Goal: Task Accomplishment & Management: Understand process/instructions

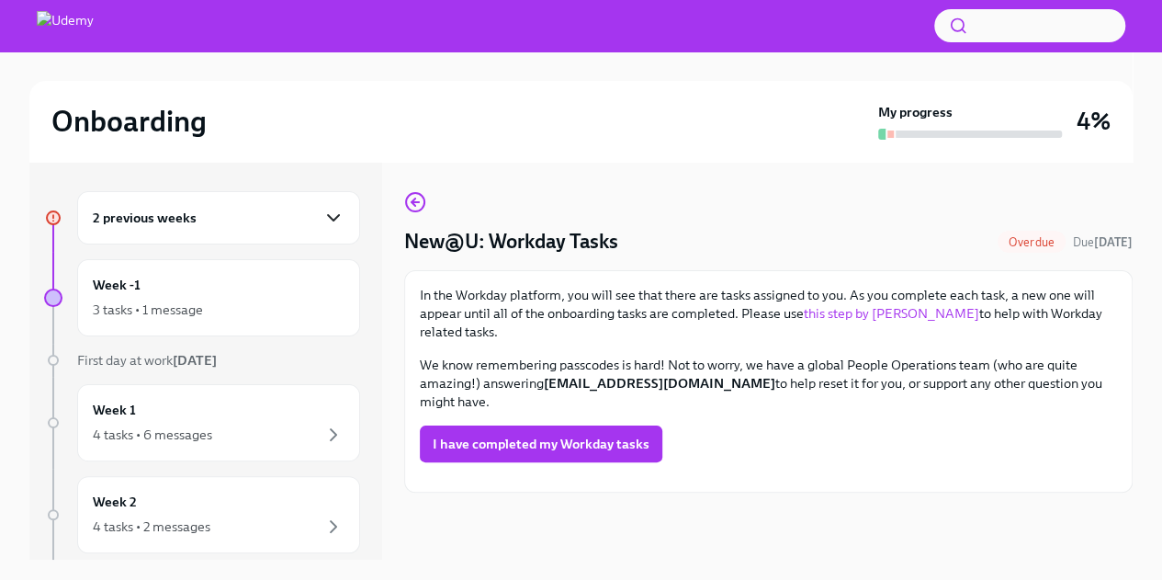
click at [322, 223] on icon "button" at bounding box center [333, 218] width 22 height 22
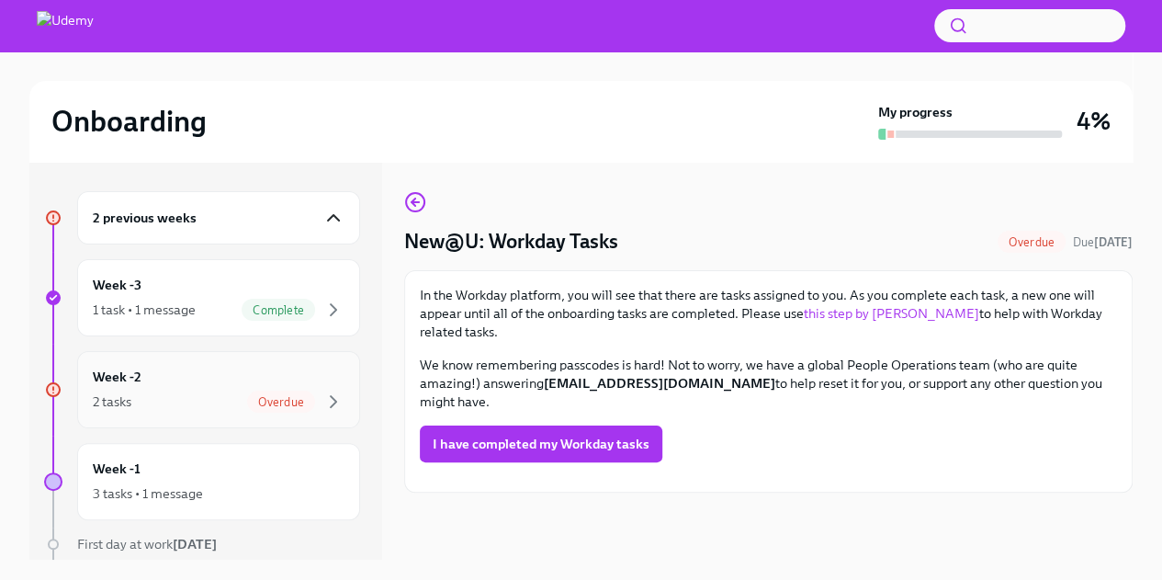
click at [267, 406] on span "Overdue" at bounding box center [281, 402] width 68 height 14
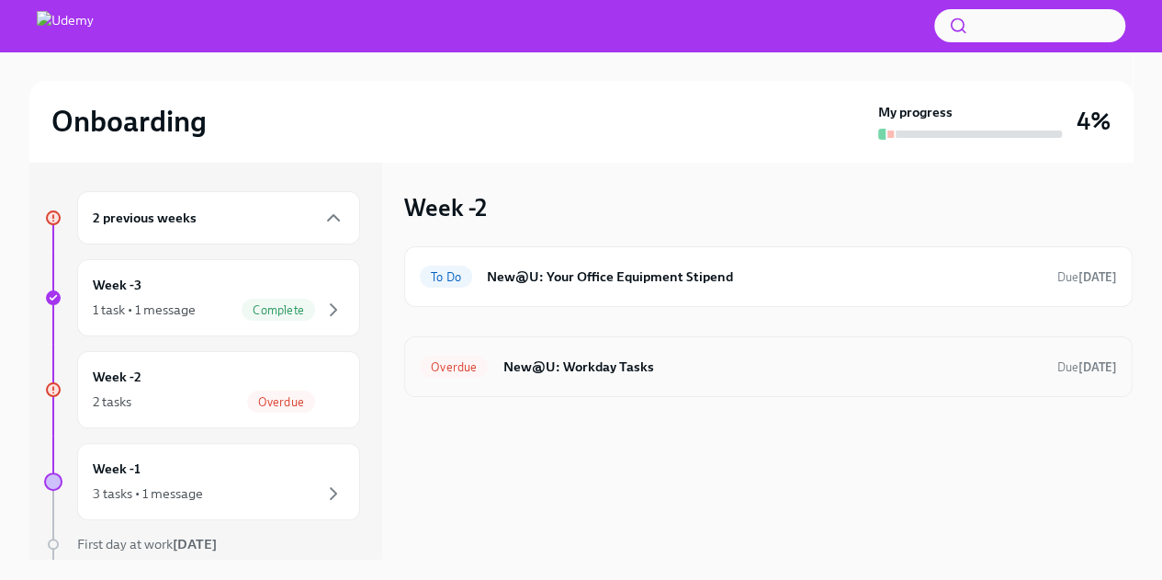
click at [586, 369] on h6 "New@U: Workday Tasks" at bounding box center [773, 366] width 540 height 20
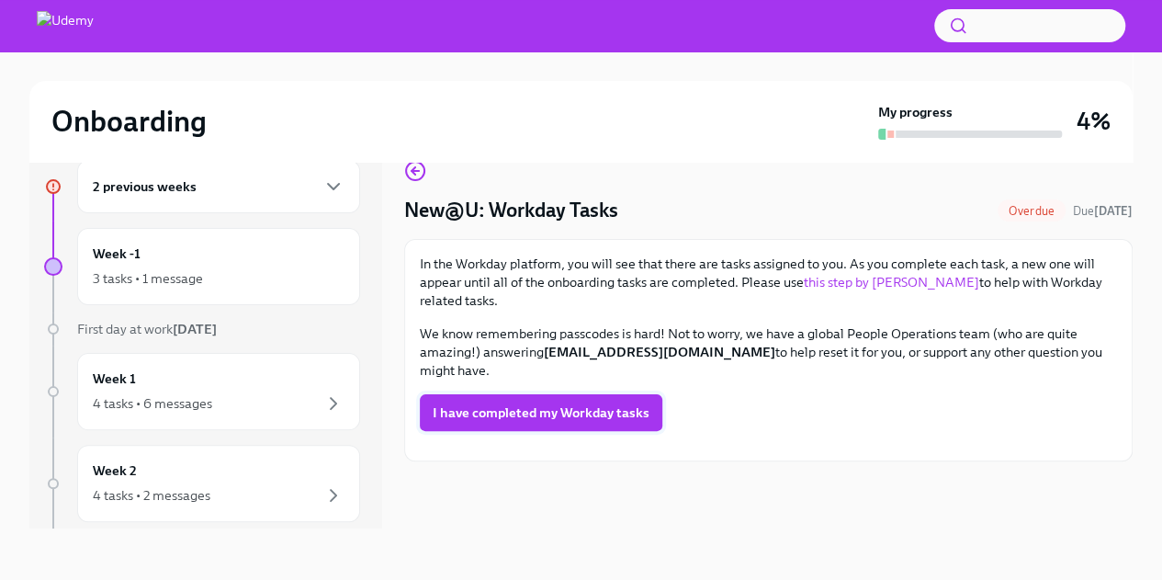
click at [562, 403] on span "I have completed my Workday tasks" at bounding box center [541, 412] width 217 height 18
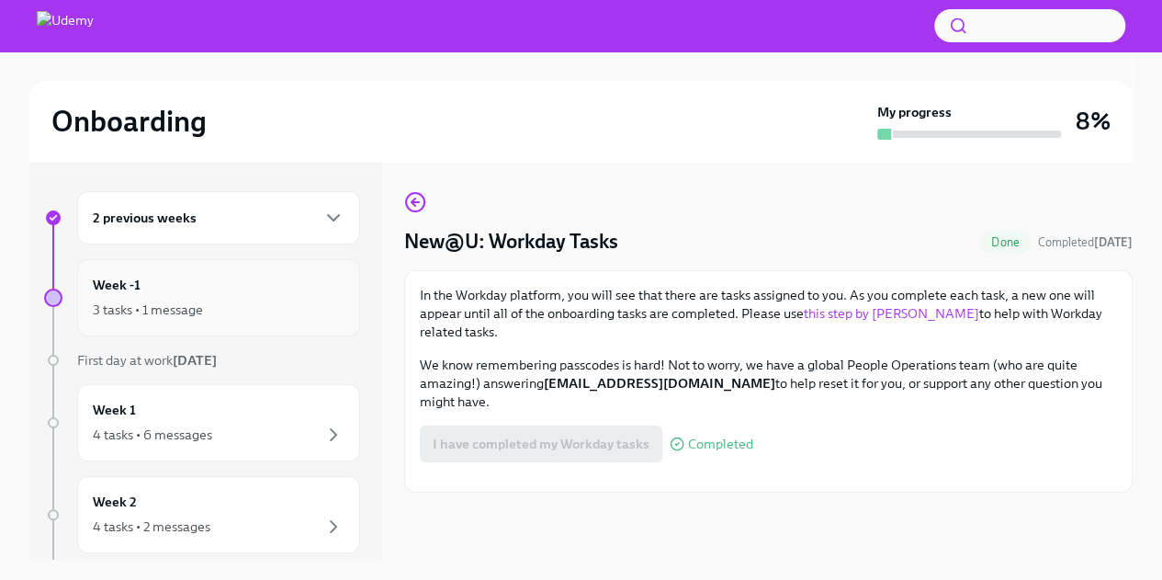
click at [129, 305] on div "3 tasks • 1 message" at bounding box center [148, 309] width 110 height 18
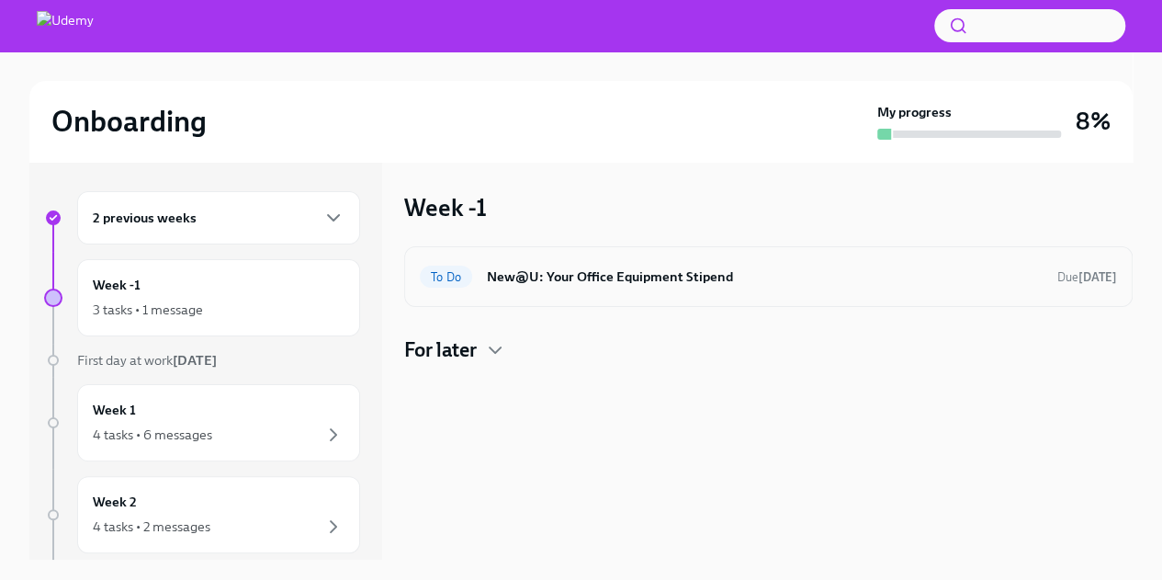
click at [555, 276] on h6 "New@U: Your Office Equipment Stipend" at bounding box center [765, 276] width 556 height 20
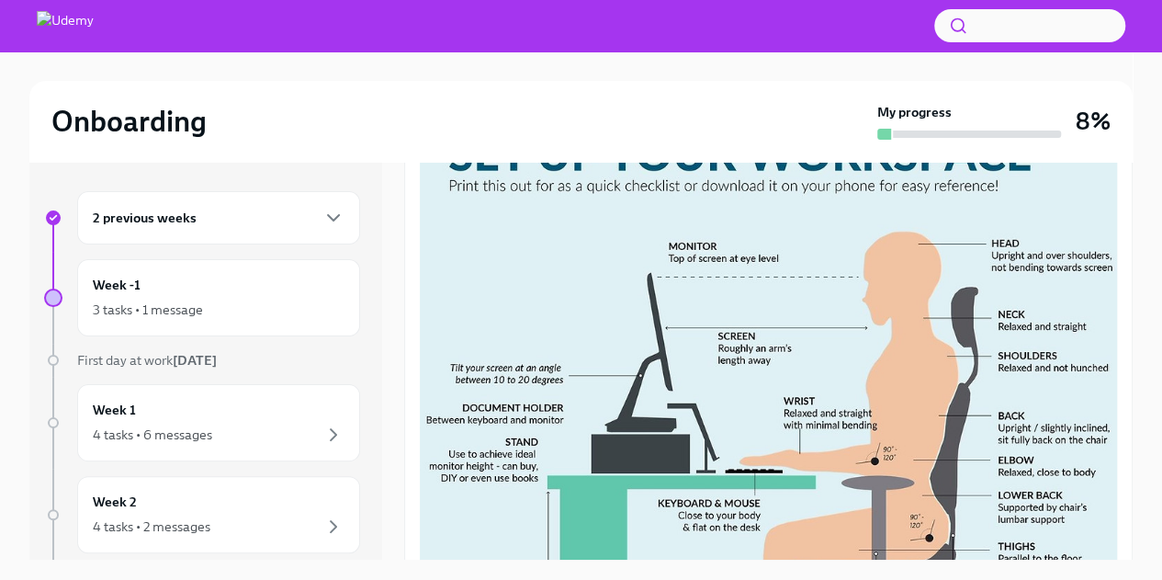
scroll to position [401, 0]
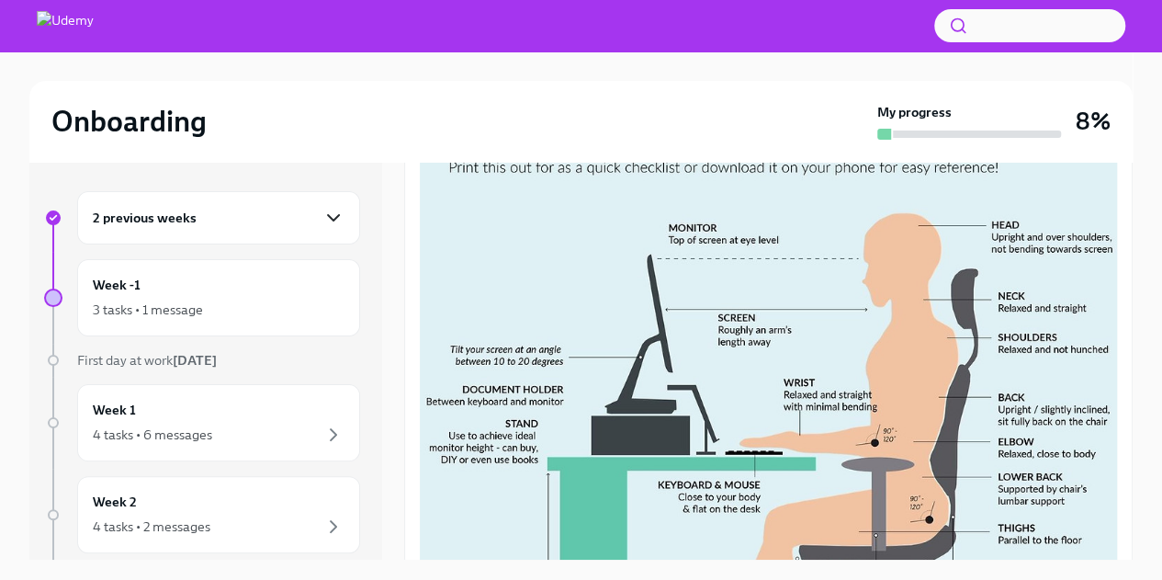
click at [322, 217] on icon "button" at bounding box center [333, 218] width 22 height 22
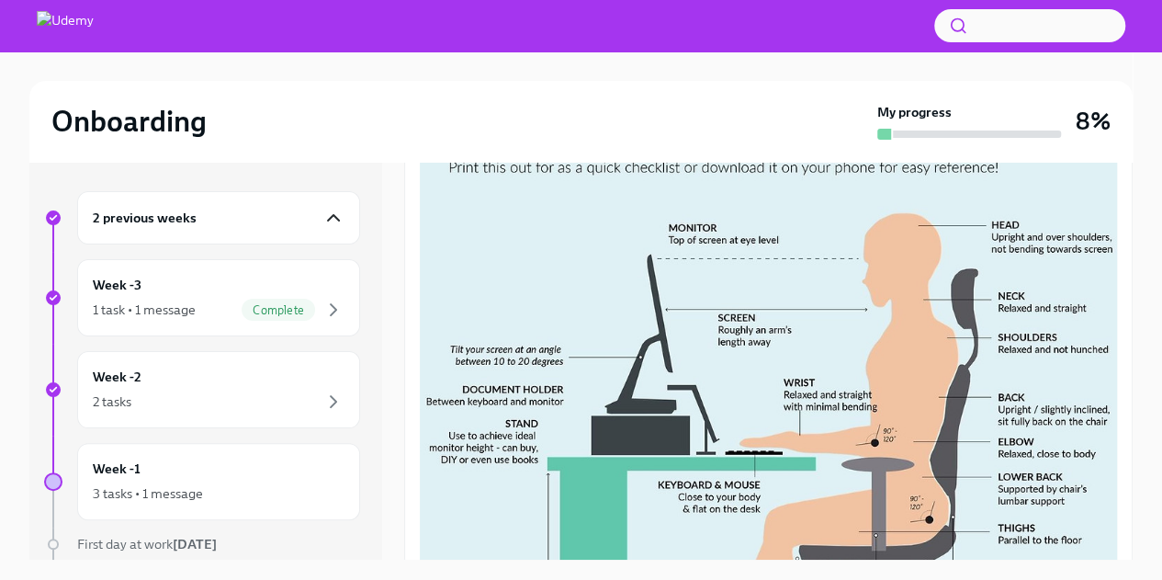
scroll to position [14, 0]
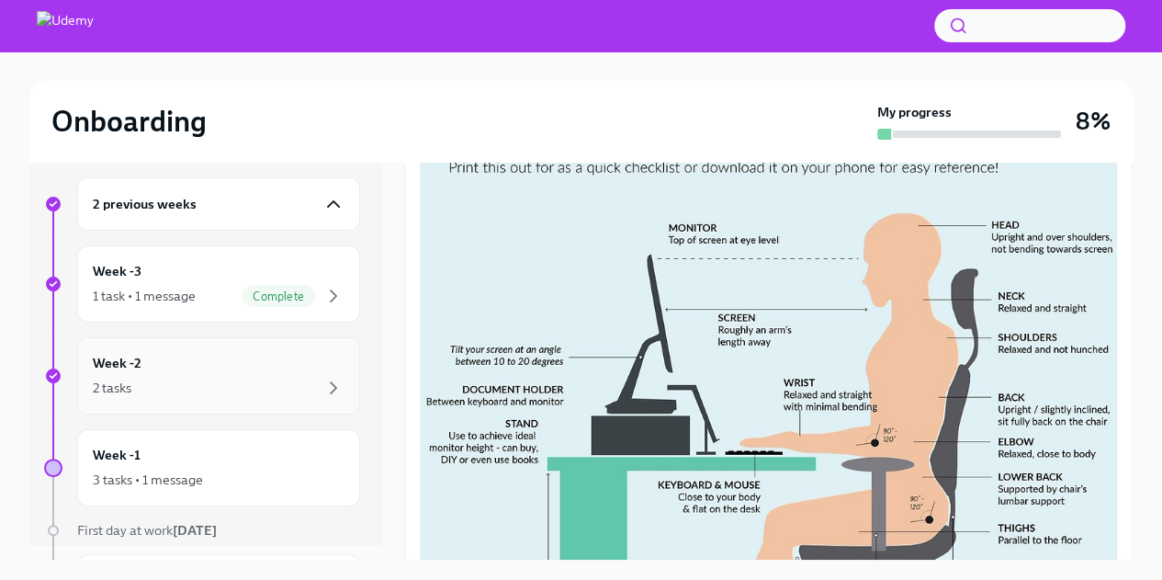
click at [204, 371] on div "Week -2 2 tasks" at bounding box center [219, 376] width 252 height 46
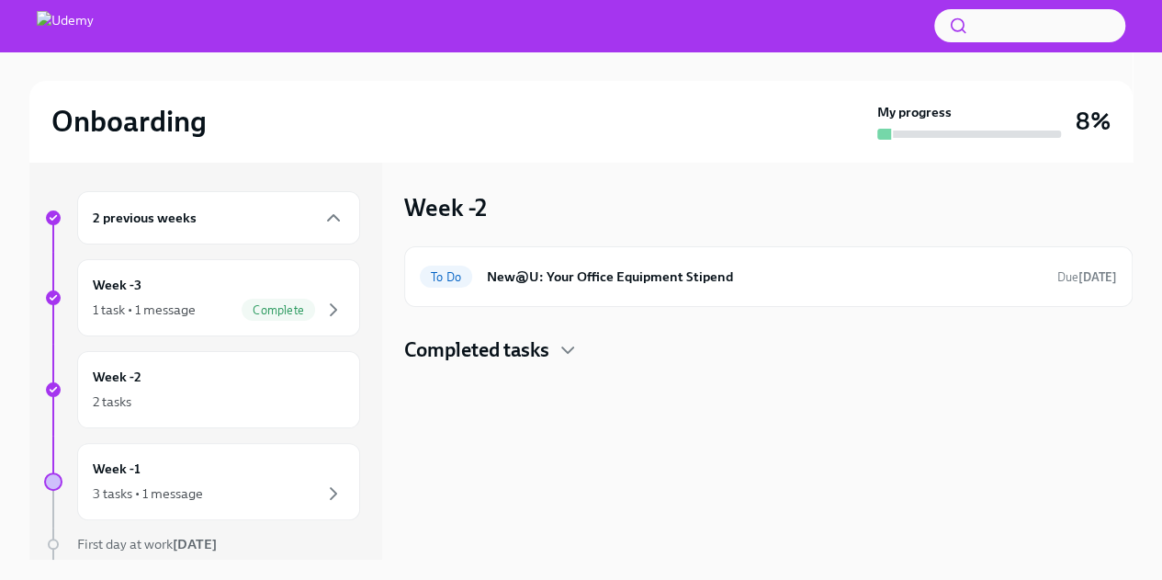
scroll to position [2, 0]
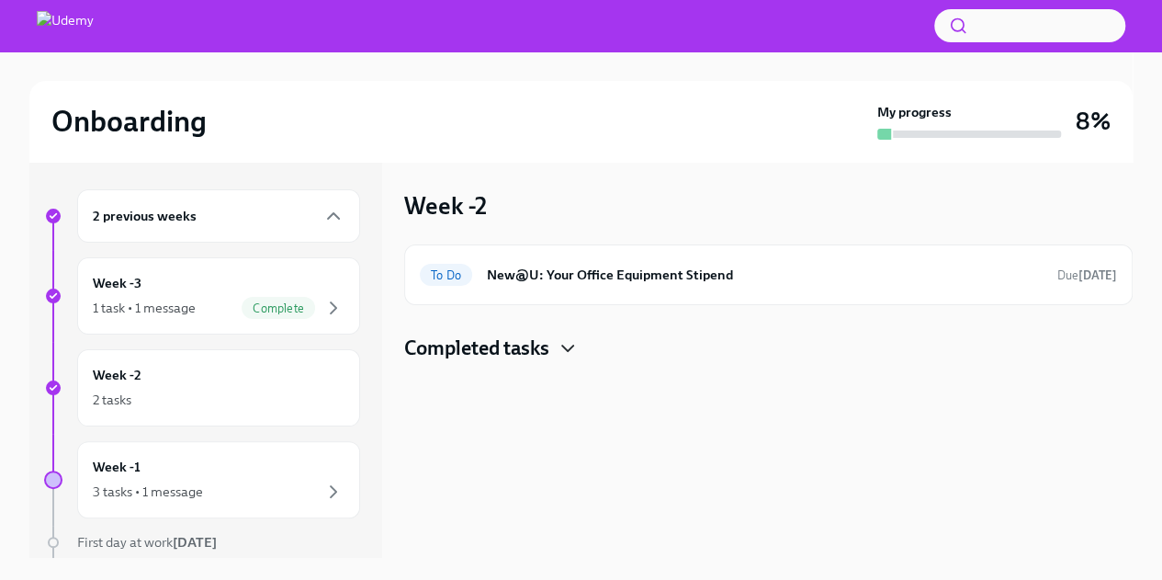
click at [572, 342] on icon "button" at bounding box center [568, 348] width 22 height 22
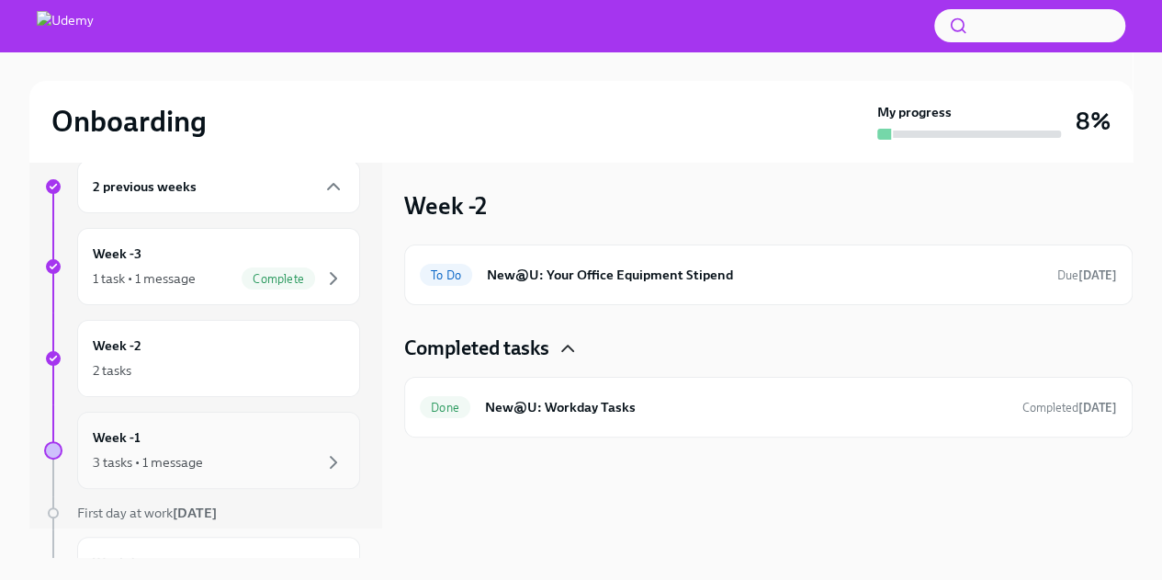
click at [190, 460] on div "3 tasks • 1 message" at bounding box center [148, 462] width 110 height 18
click at [505, 347] on icon "button" at bounding box center [495, 348] width 22 height 22
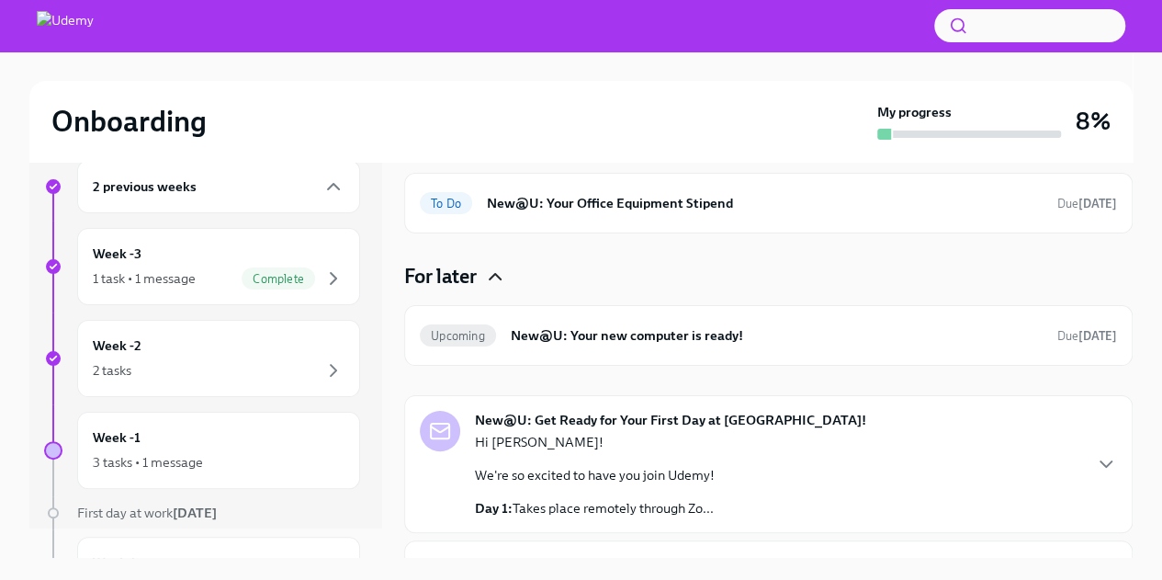
scroll to position [112, 0]
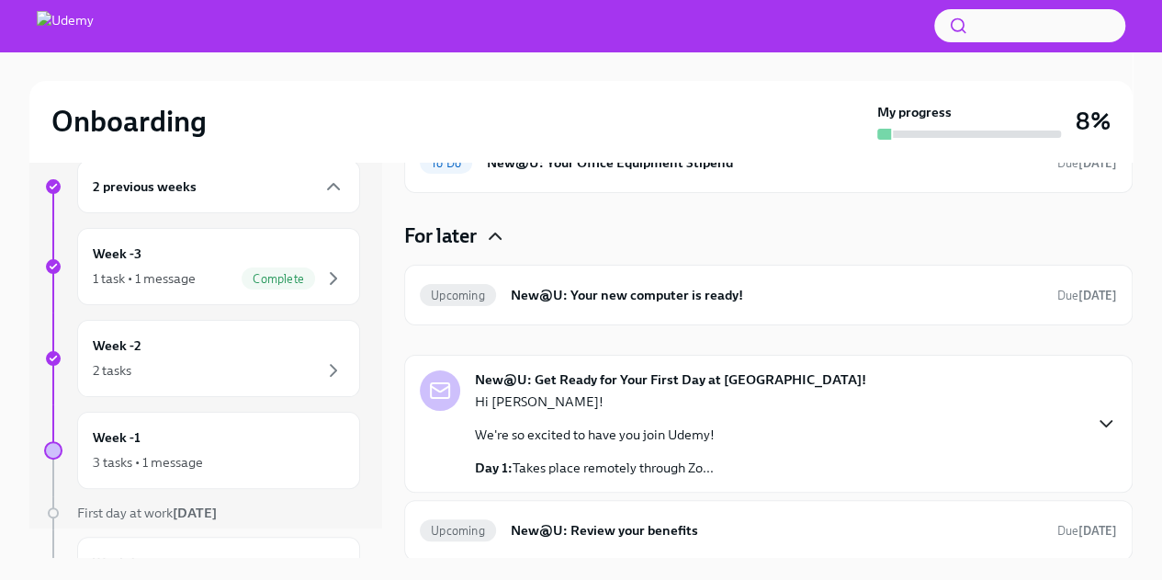
click at [1095, 418] on icon "button" at bounding box center [1106, 423] width 22 height 22
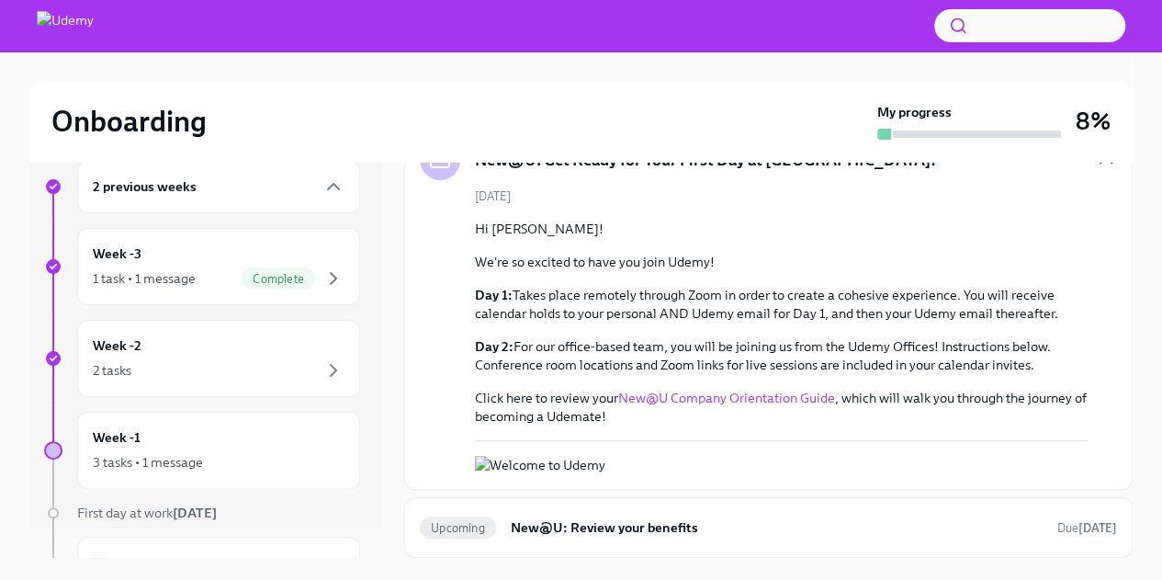
scroll to position [464, 0]
click at [751, 390] on link "New@U Company Orientation Guide" at bounding box center [726, 398] width 217 height 17
